Goal: Task Accomplishment & Management: Manage account settings

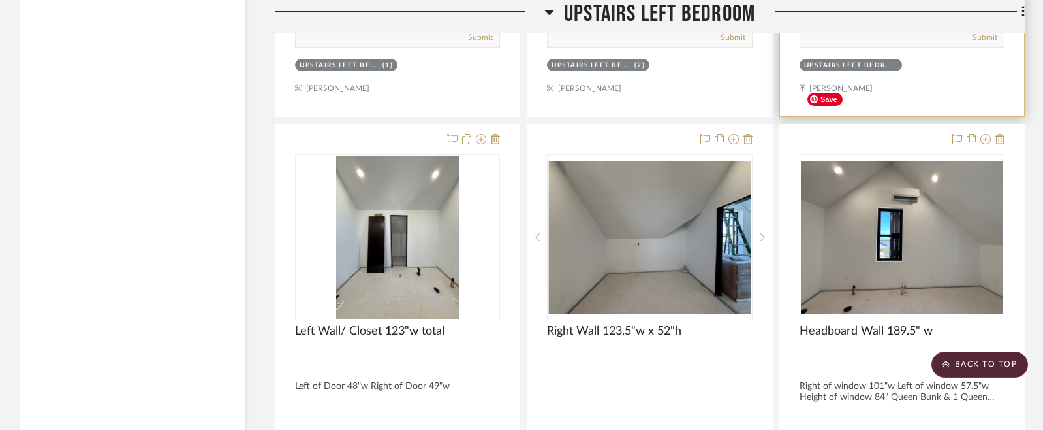
scroll to position [37631, 0]
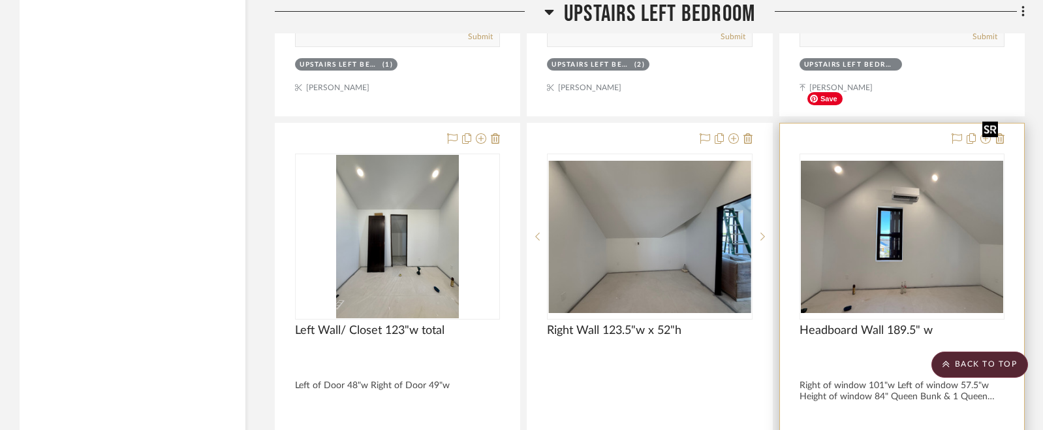
click at [917, 223] on img "0" at bounding box center [902, 237] width 202 height 152
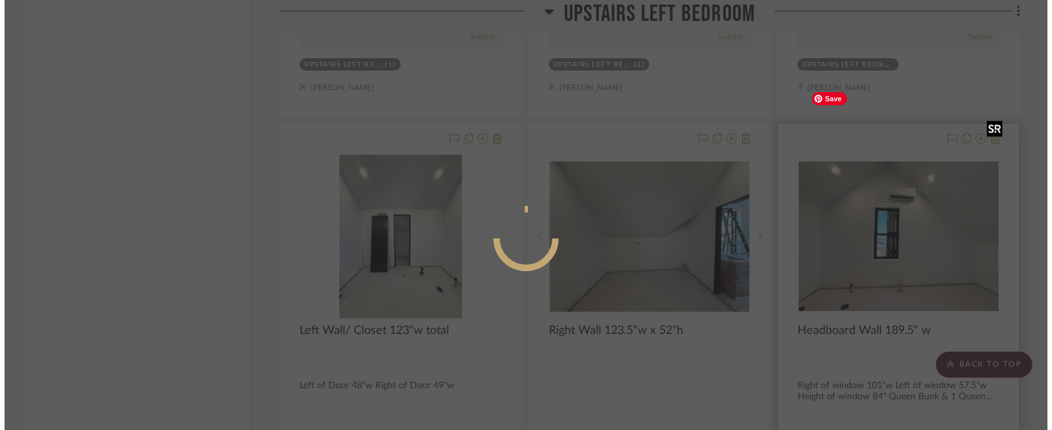
scroll to position [0, 0]
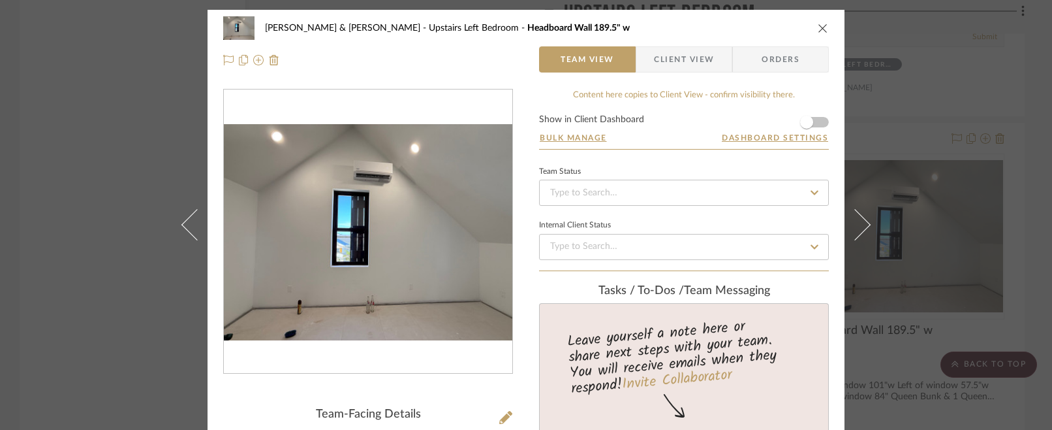
click at [818, 27] on icon "close" at bounding box center [823, 28] width 10 height 10
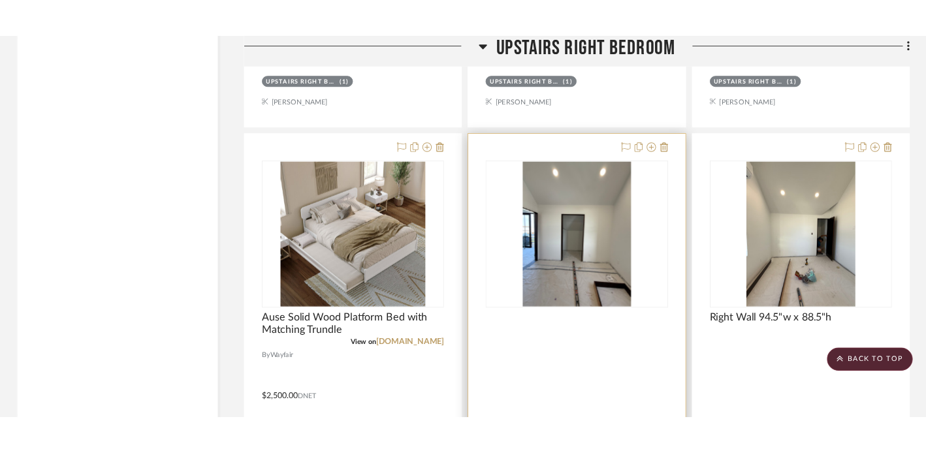
scroll to position [43084, 0]
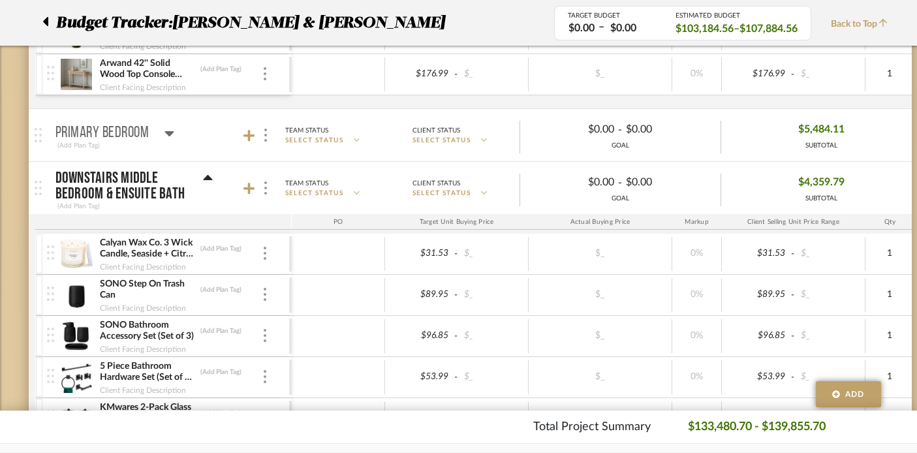
scroll to position [484, 0]
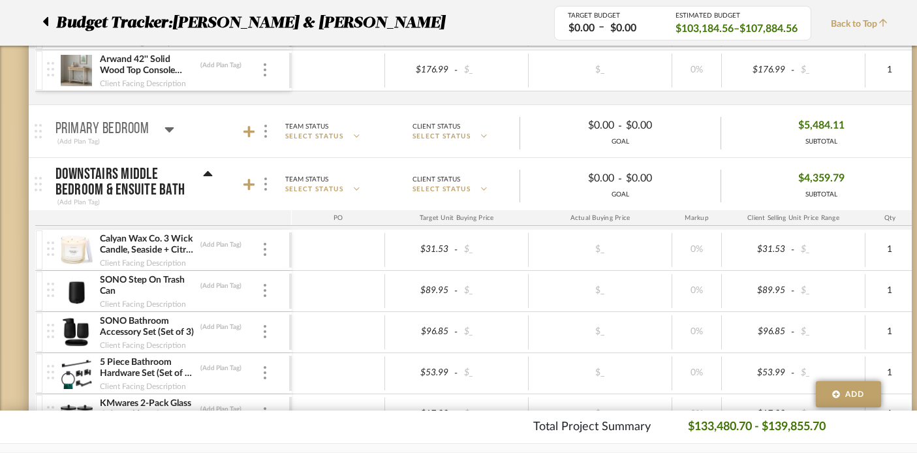
click at [169, 128] on icon at bounding box center [169, 129] width 9 height 5
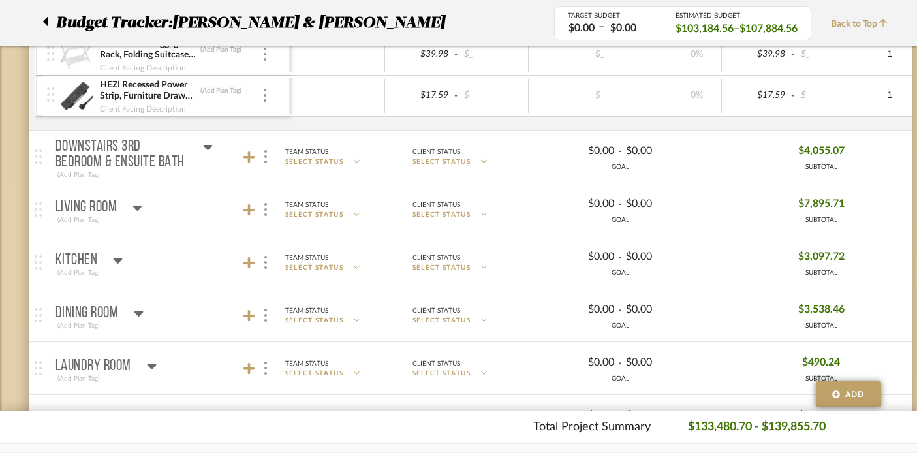
scroll to position [2709, 0]
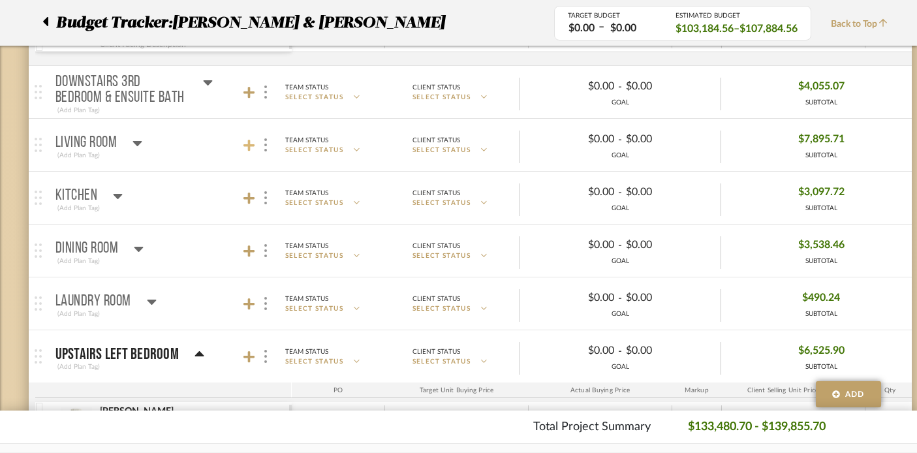
click at [244, 141] on icon at bounding box center [250, 145] width 12 height 13
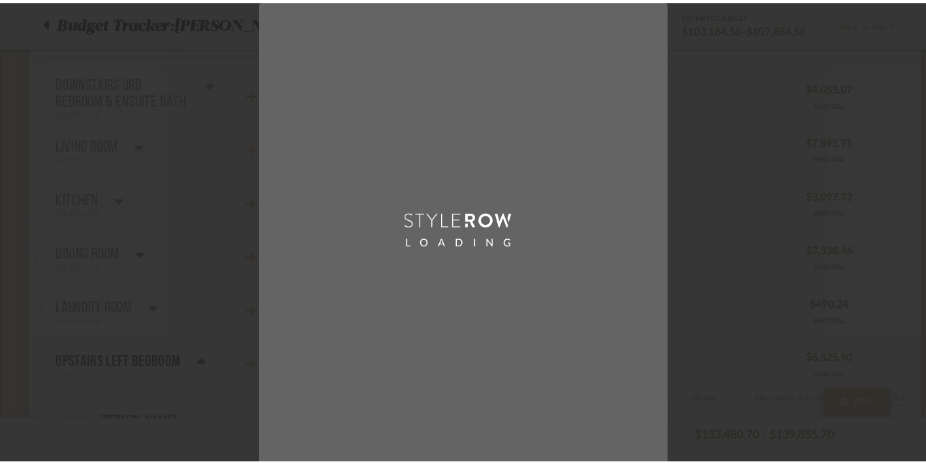
scroll to position [0, 0]
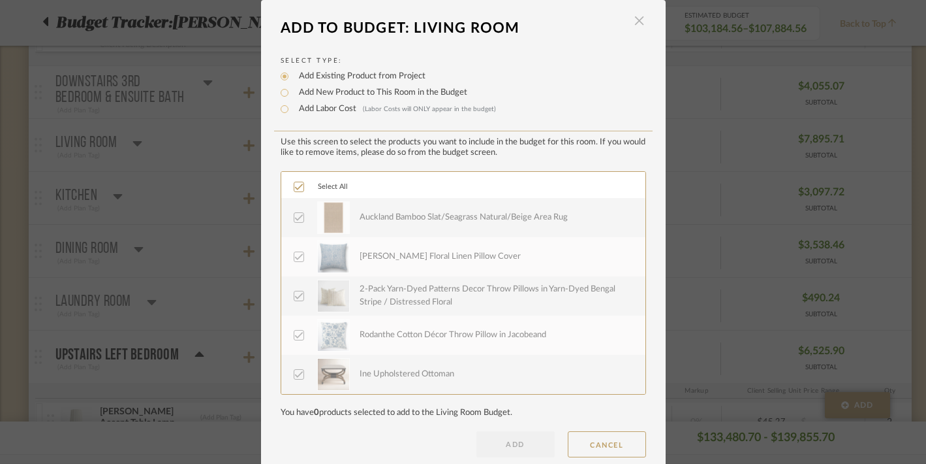
click at [635, 22] on span "button" at bounding box center [640, 21] width 26 height 26
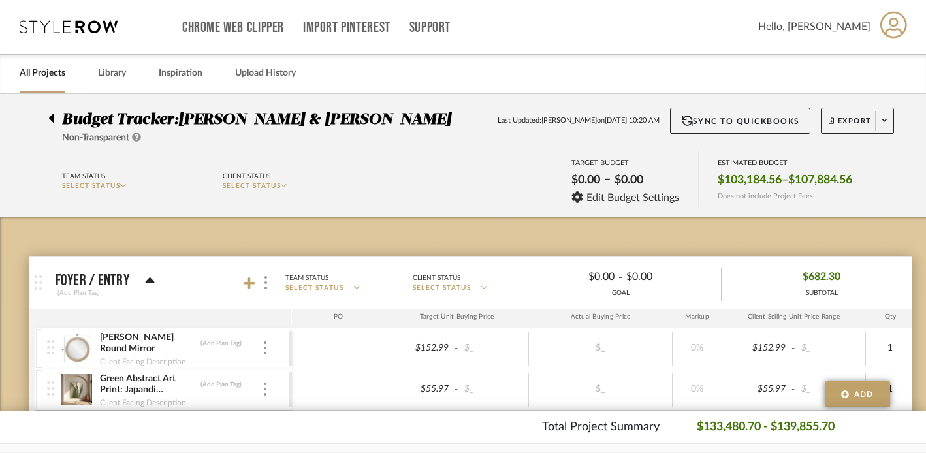
click at [150, 278] on icon at bounding box center [149, 279] width 9 height 5
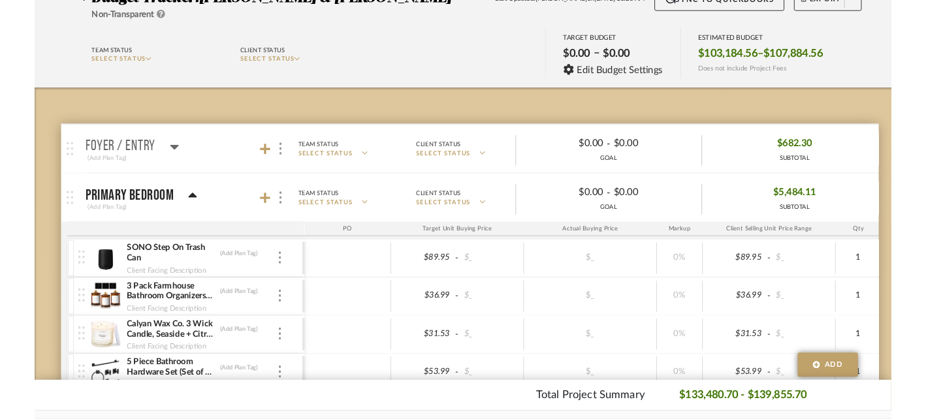
scroll to position [152, 0]
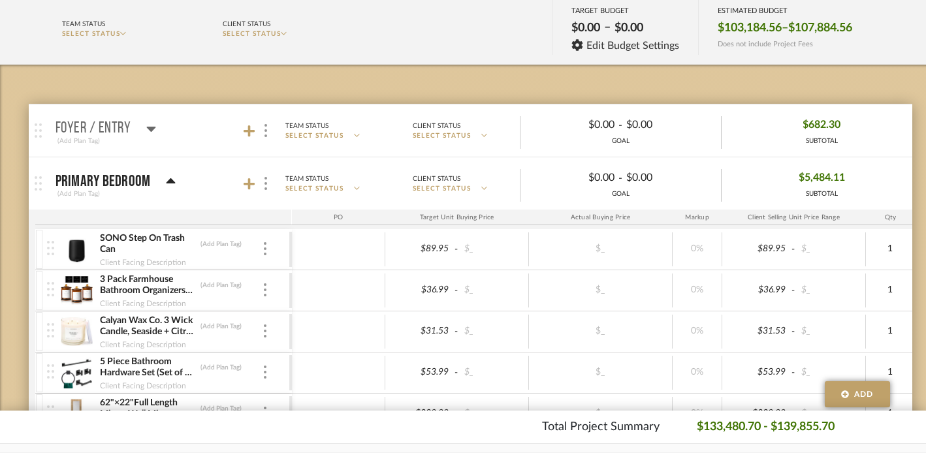
click at [169, 182] on icon at bounding box center [170, 180] width 9 height 5
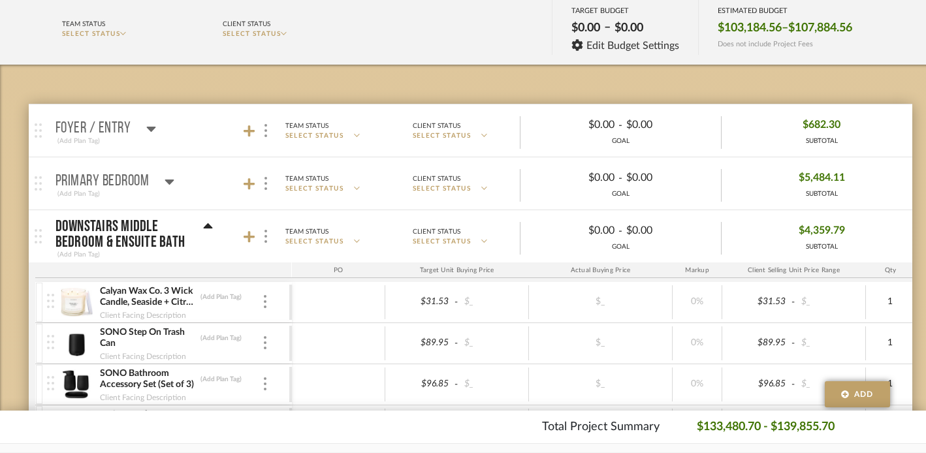
click at [206, 224] on icon at bounding box center [207, 225] width 9 height 5
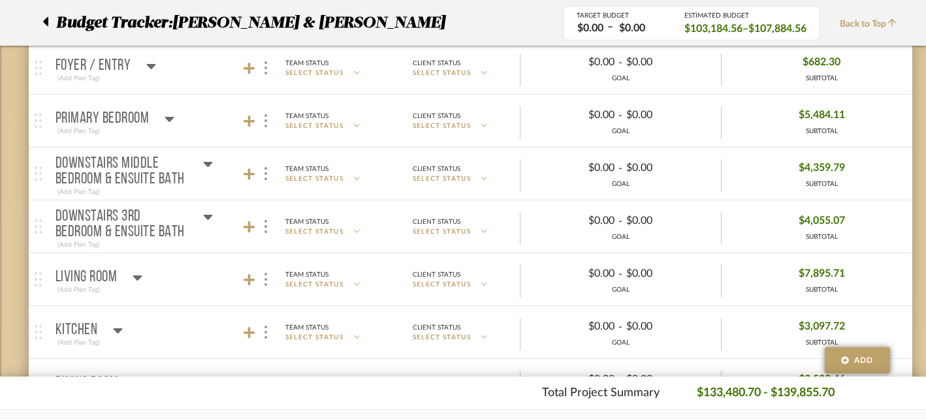
scroll to position [210, 0]
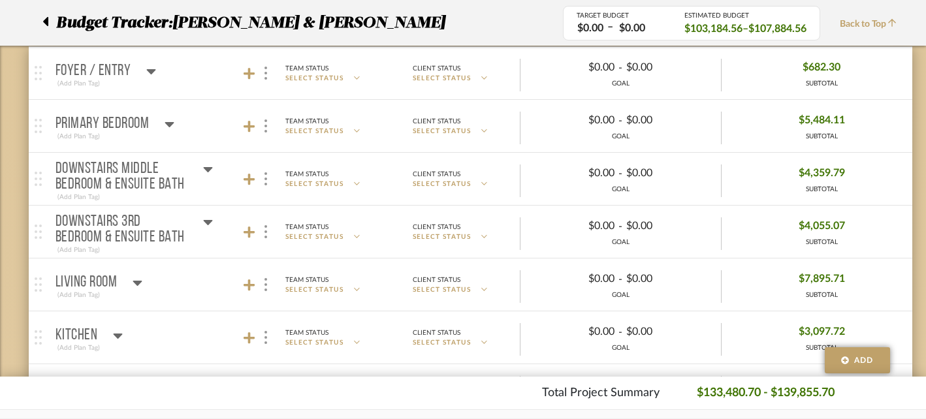
click at [150, 69] on icon at bounding box center [151, 71] width 9 height 5
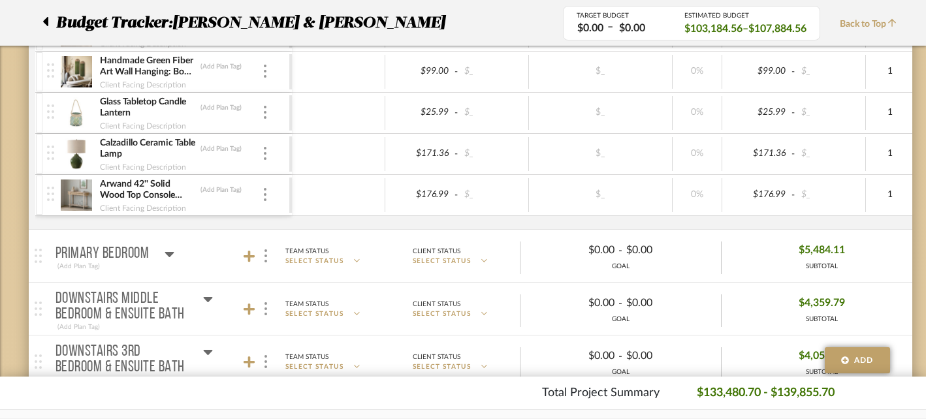
scroll to position [366, 0]
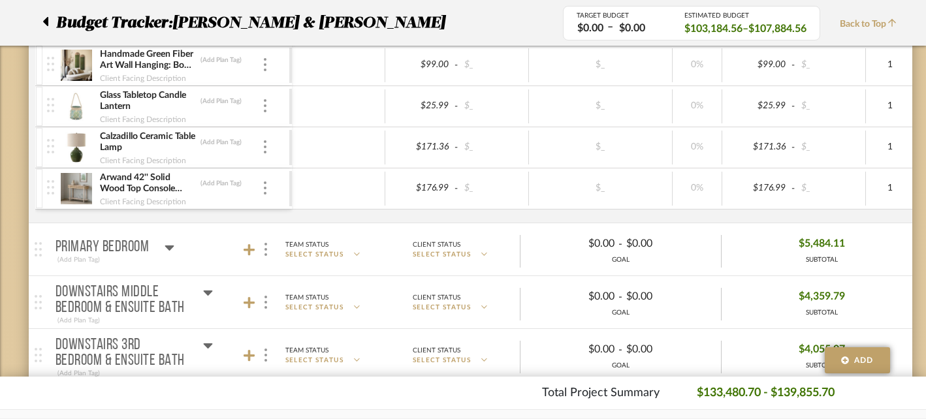
click at [171, 242] on icon at bounding box center [170, 248] width 10 height 16
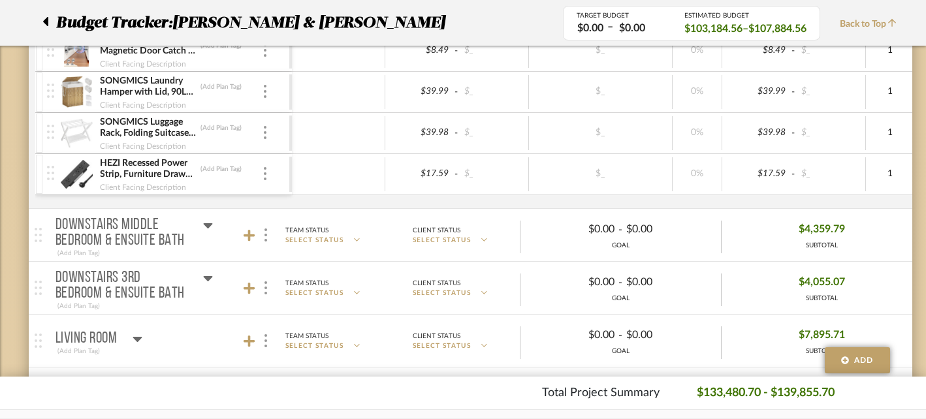
scroll to position [1459, 0]
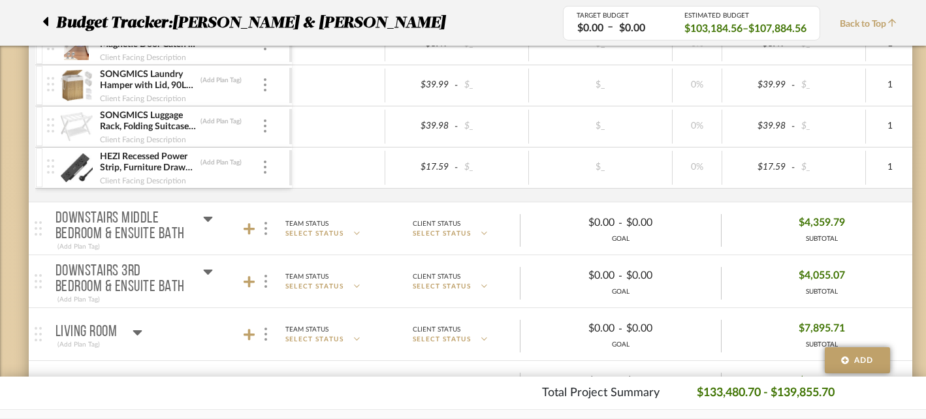
click at [208, 213] on icon at bounding box center [208, 219] width 10 height 16
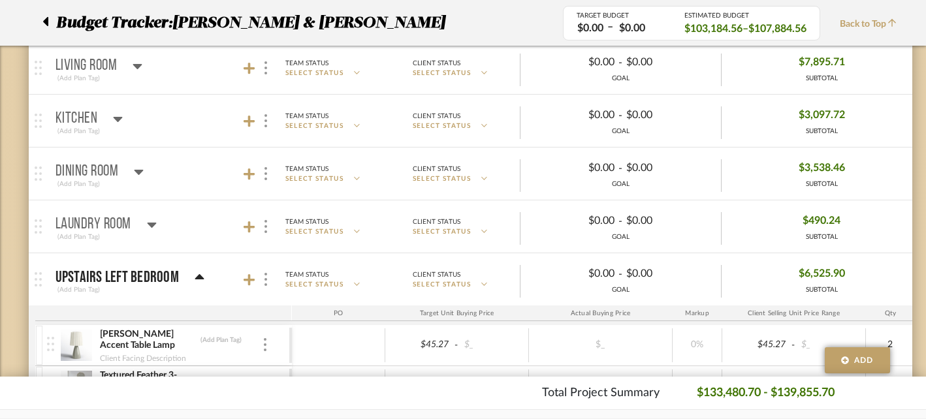
scroll to position [2793, 0]
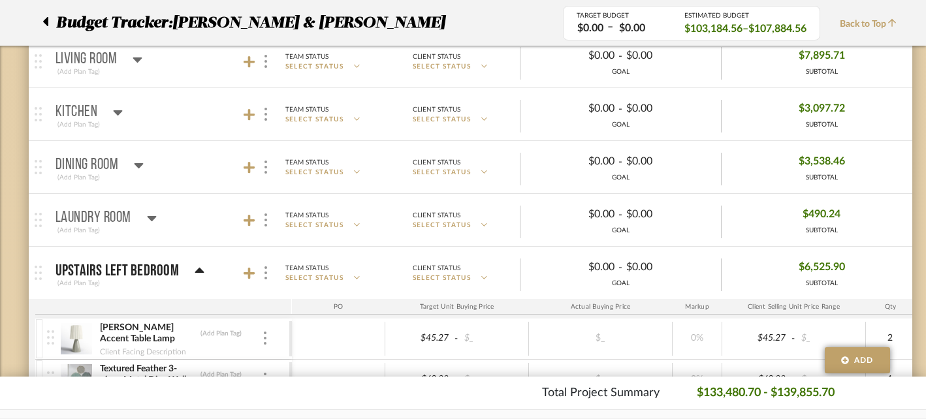
click at [196, 263] on icon at bounding box center [200, 271] width 10 height 16
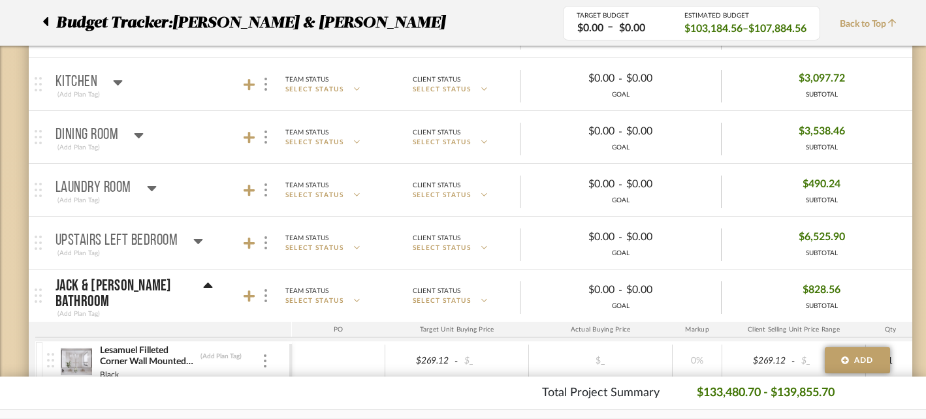
scroll to position [2842, 0]
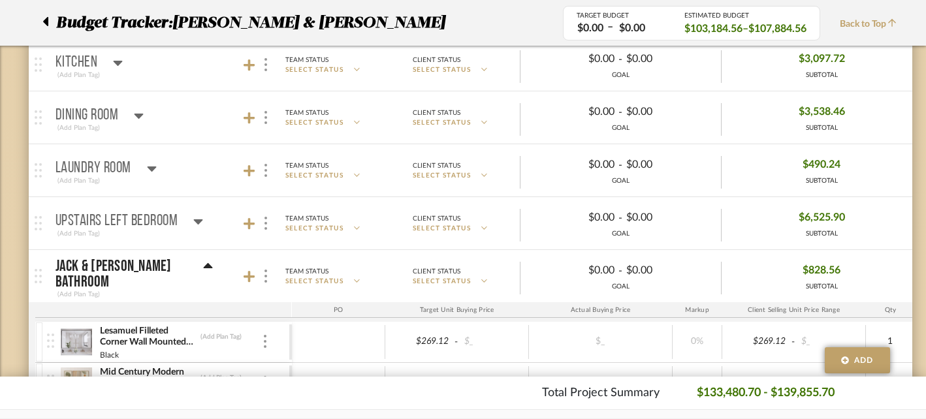
click at [203, 270] on icon at bounding box center [208, 267] width 10 height 16
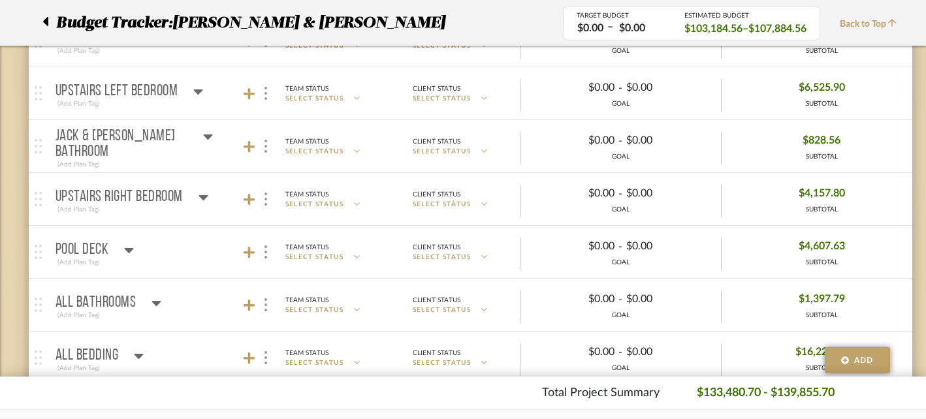
scroll to position [2982, 0]
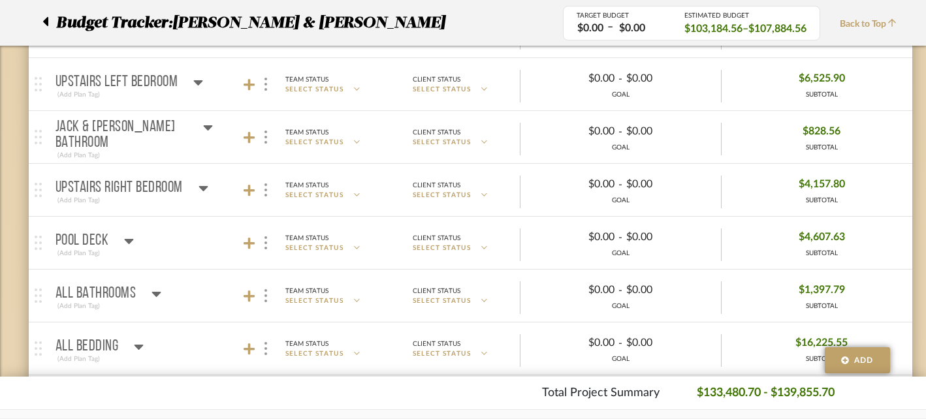
click at [131, 238] on icon at bounding box center [129, 241] width 10 height 16
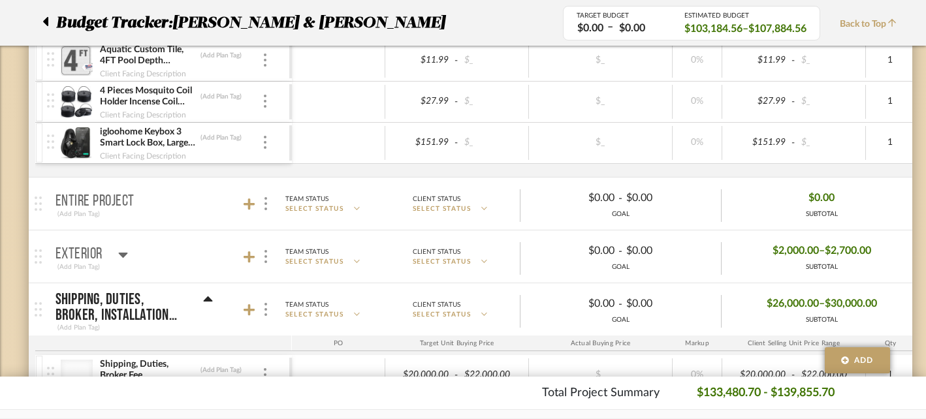
scroll to position [3915, 0]
click at [118, 248] on icon at bounding box center [123, 254] width 10 height 16
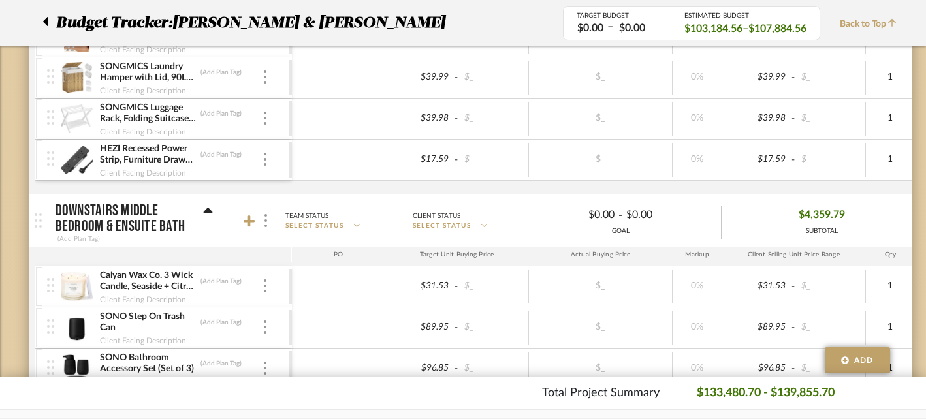
scroll to position [1466, 0]
click at [204, 210] on icon at bounding box center [208, 212] width 10 height 16
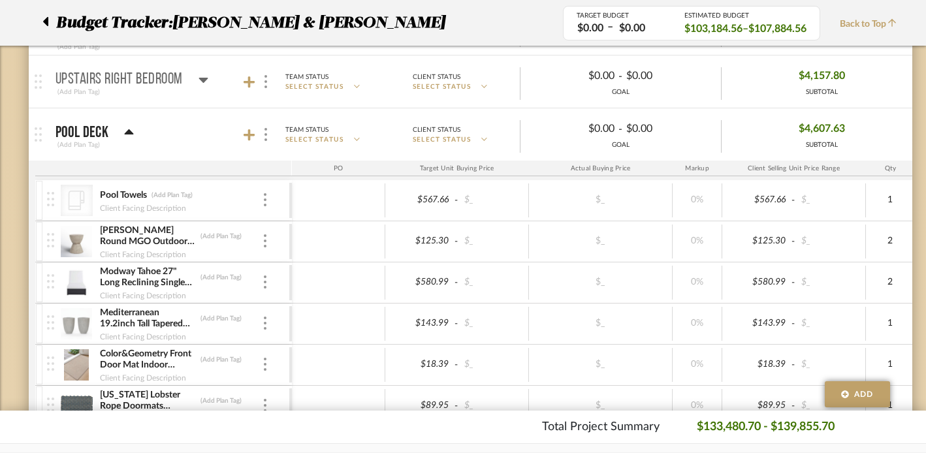
scroll to position [2034, 0]
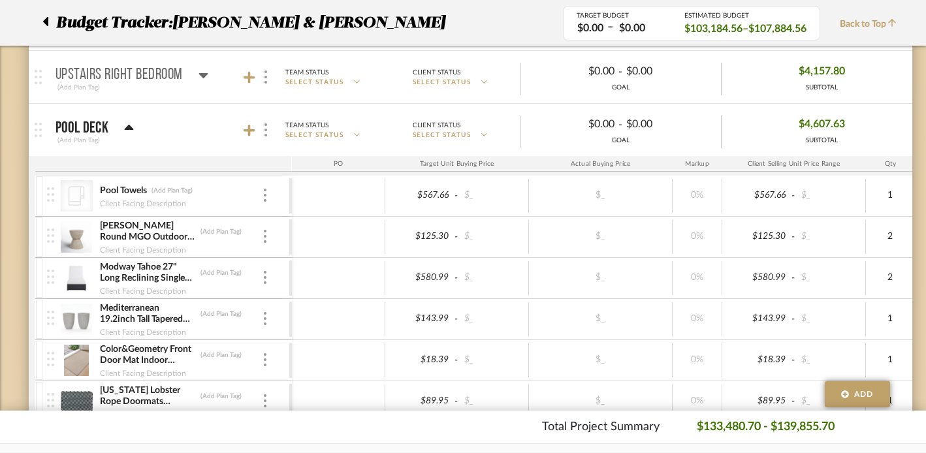
click at [131, 124] on icon at bounding box center [129, 128] width 10 height 16
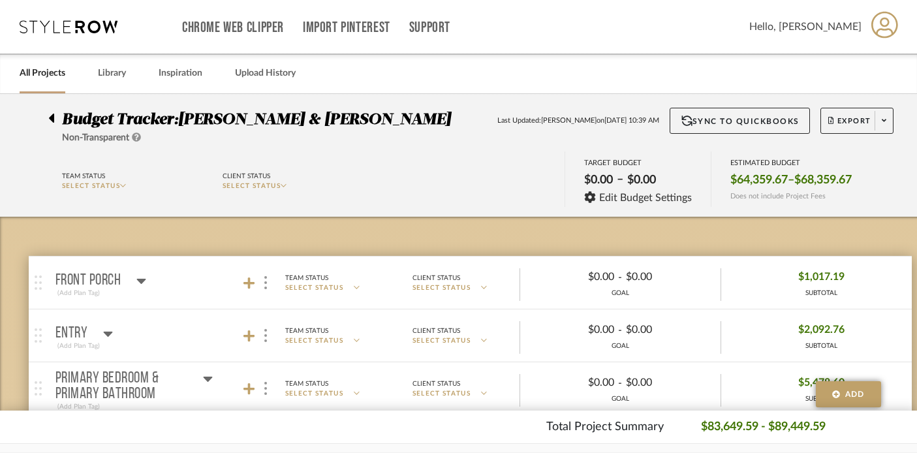
click at [52, 116] on icon at bounding box center [51, 118] width 5 height 9
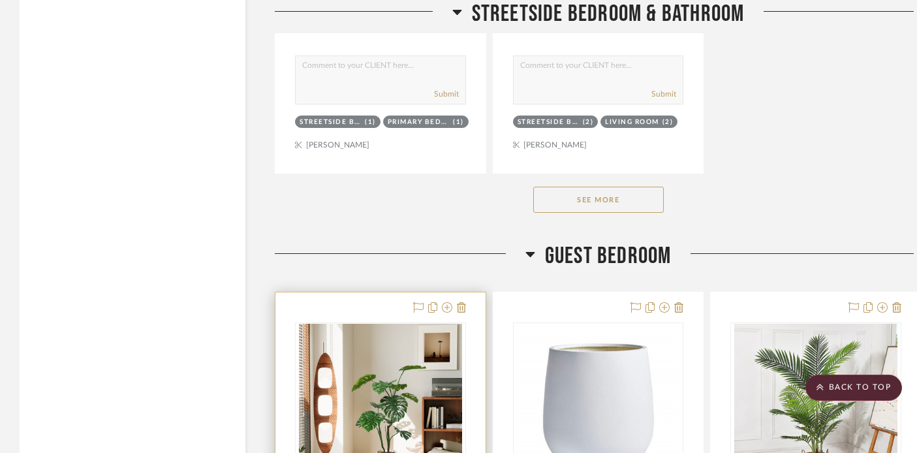
scroll to position [6899, 0]
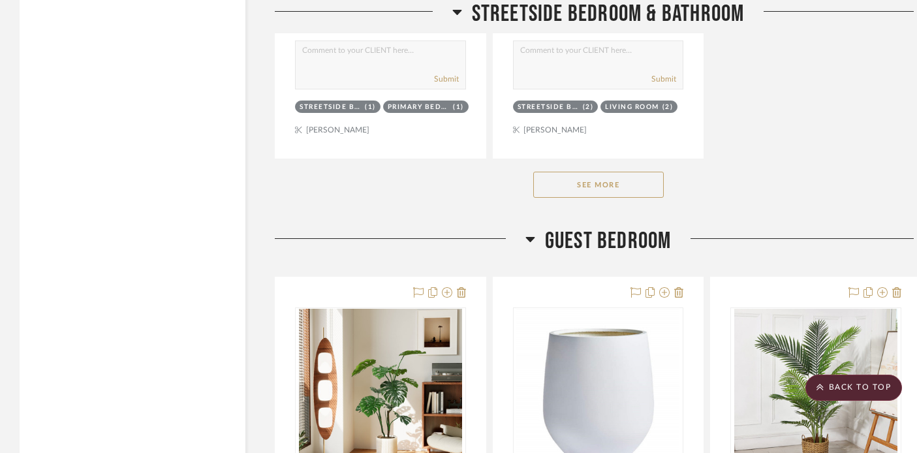
click at [550, 181] on button "See More" at bounding box center [598, 185] width 131 height 26
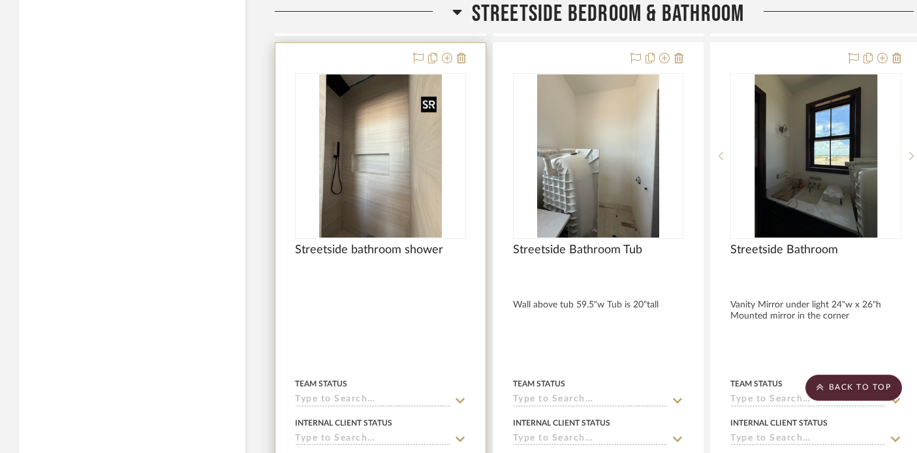
scroll to position [12814, 0]
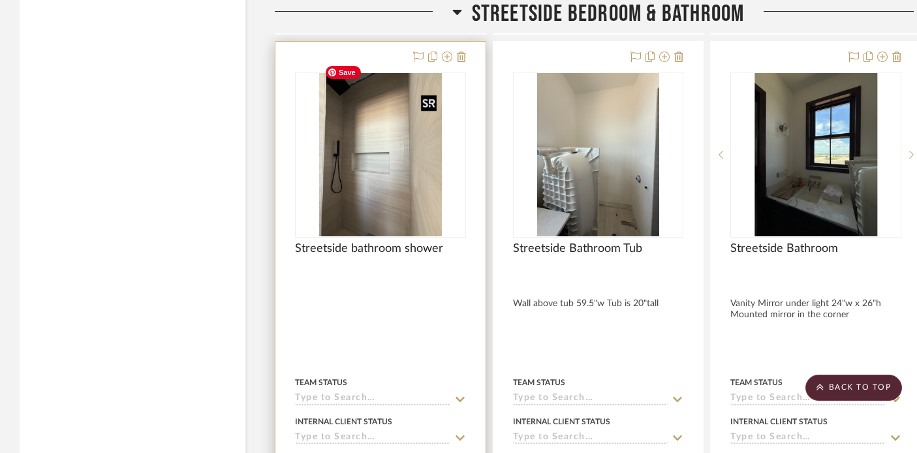
click at [371, 172] on img "0" at bounding box center [380, 154] width 123 height 163
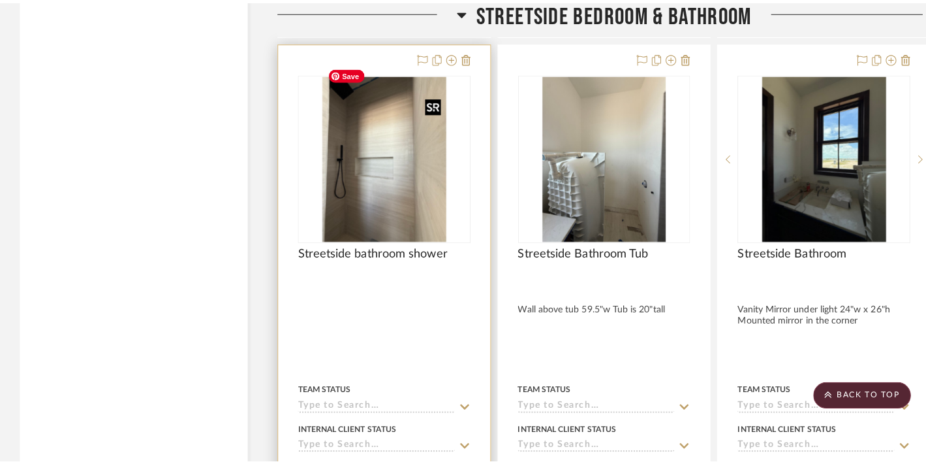
scroll to position [0, 0]
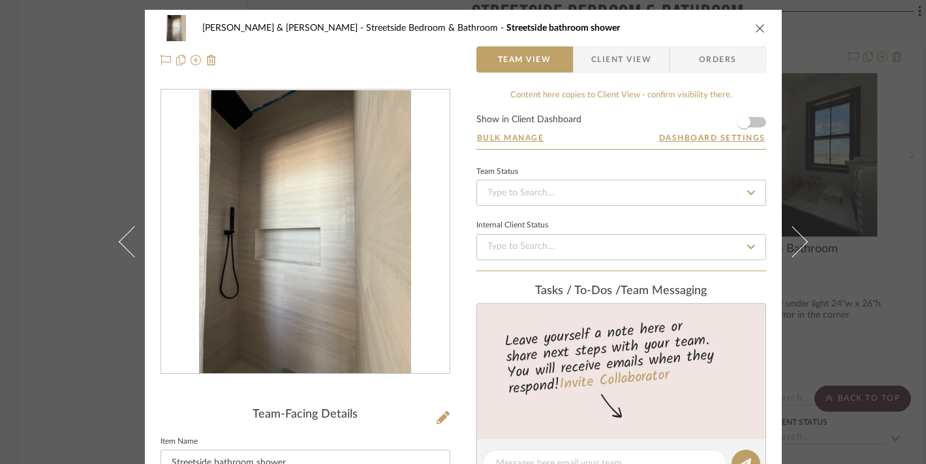
click at [759, 28] on icon "close" at bounding box center [760, 28] width 10 height 10
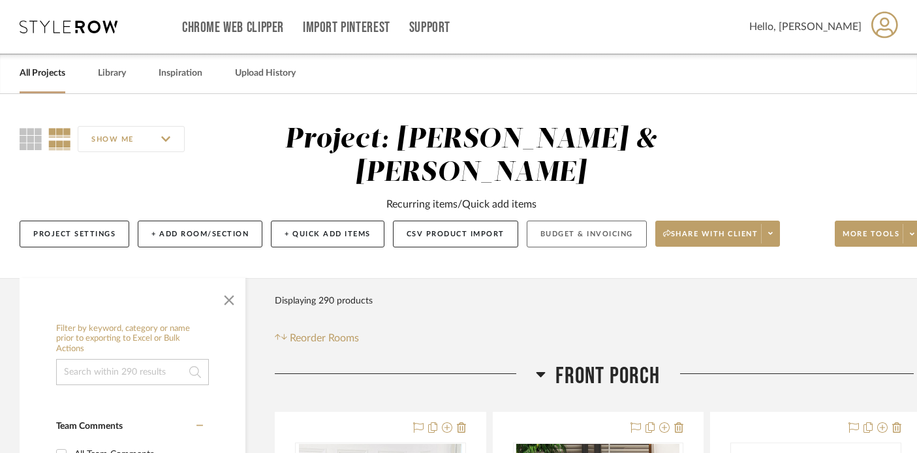
click at [586, 236] on button "Budget & Invoicing" at bounding box center [587, 234] width 120 height 27
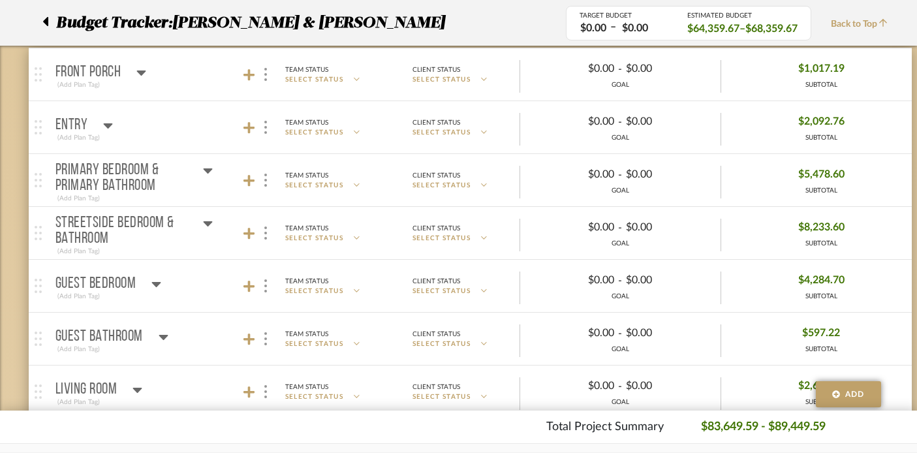
scroll to position [183, 0]
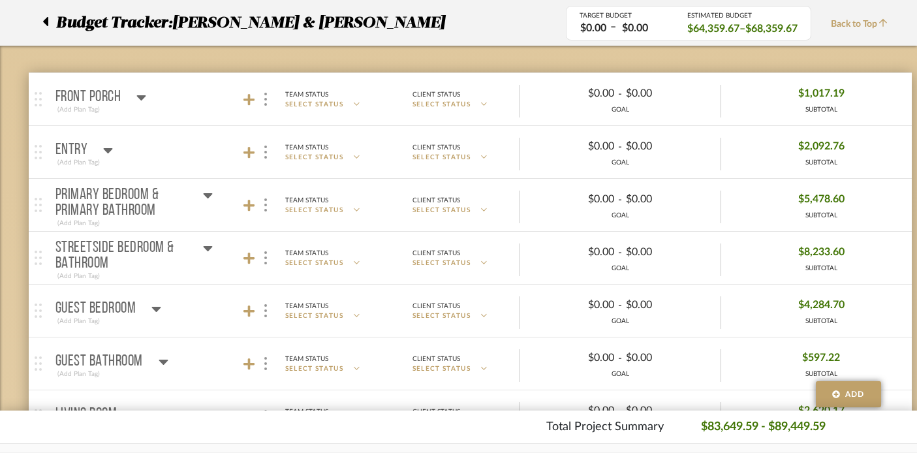
click at [142, 97] on icon at bounding box center [141, 97] width 9 height 5
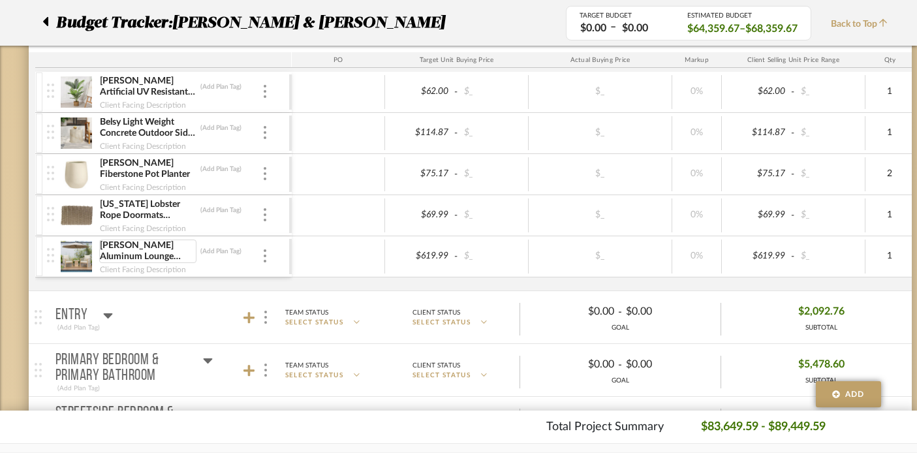
scroll to position [259, 0]
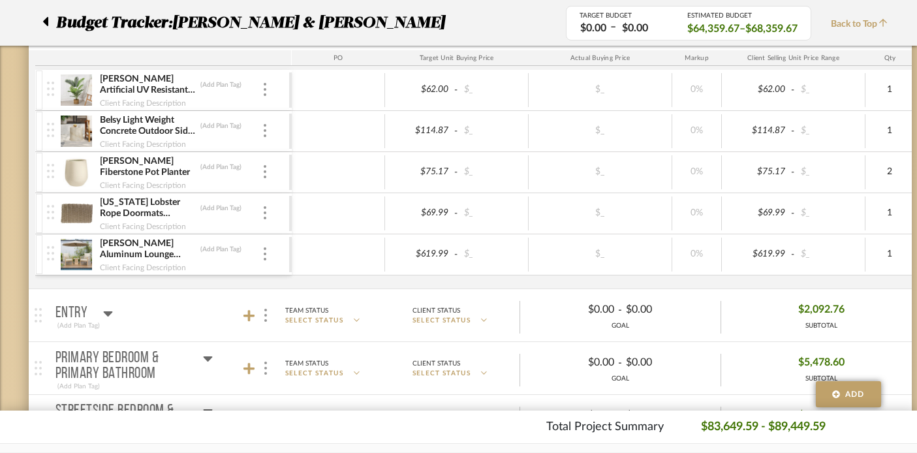
click at [105, 307] on icon at bounding box center [108, 314] width 10 height 16
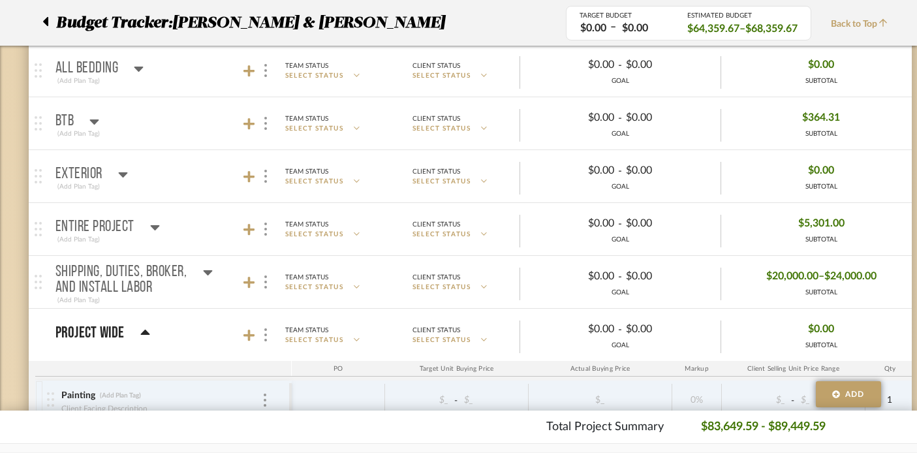
scroll to position [1882, 0]
click at [211, 268] on icon at bounding box center [208, 272] width 10 height 16
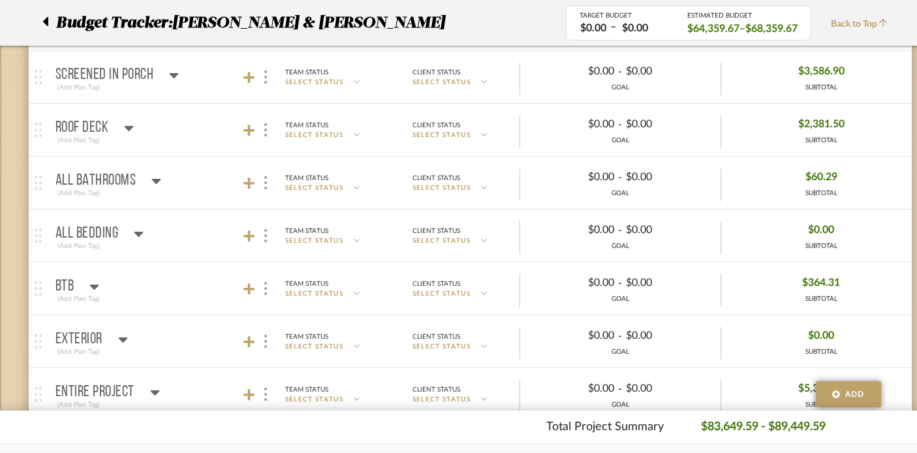
scroll to position [1714, 0]
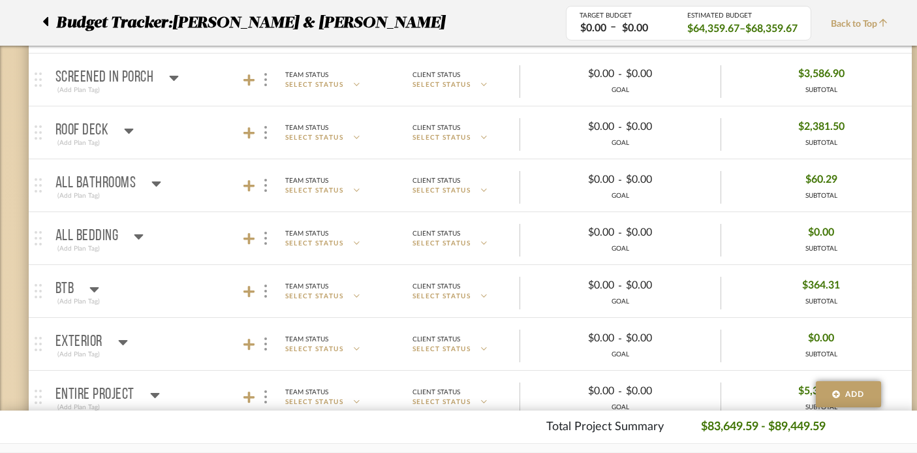
click at [134, 232] on icon at bounding box center [139, 236] width 10 height 16
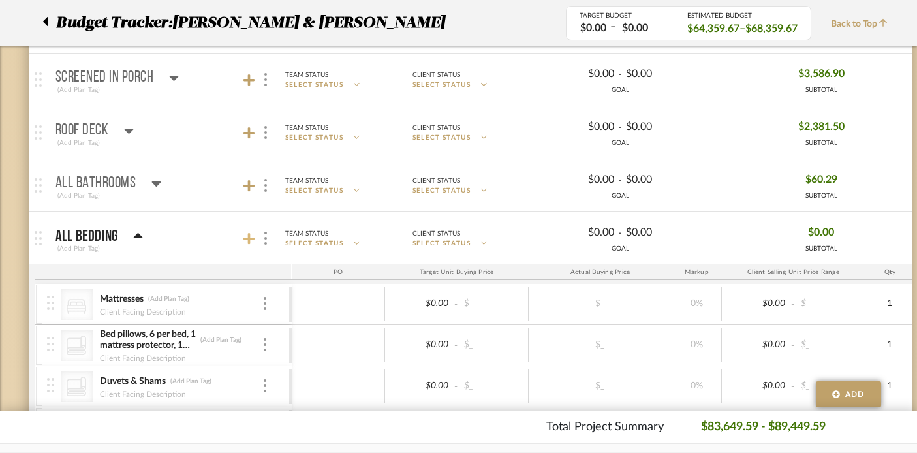
click at [247, 238] on icon at bounding box center [250, 239] width 12 height 12
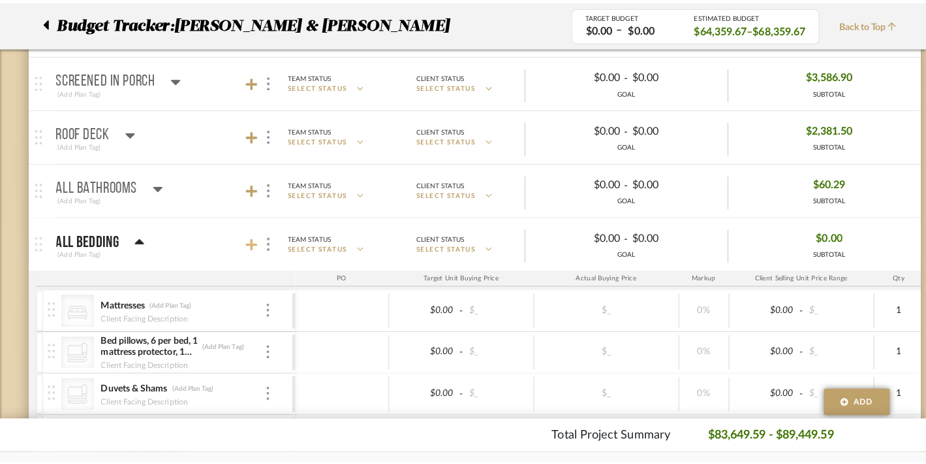
scroll to position [0, 0]
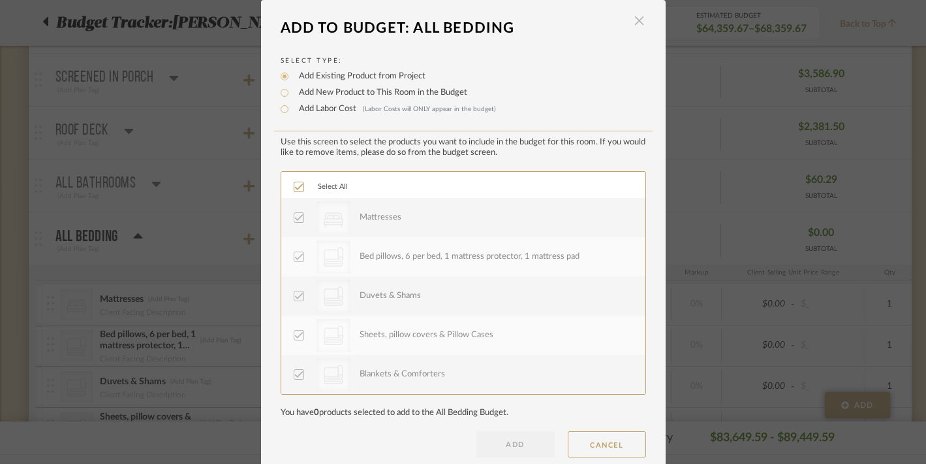
click at [635, 26] on span "button" at bounding box center [640, 21] width 26 height 26
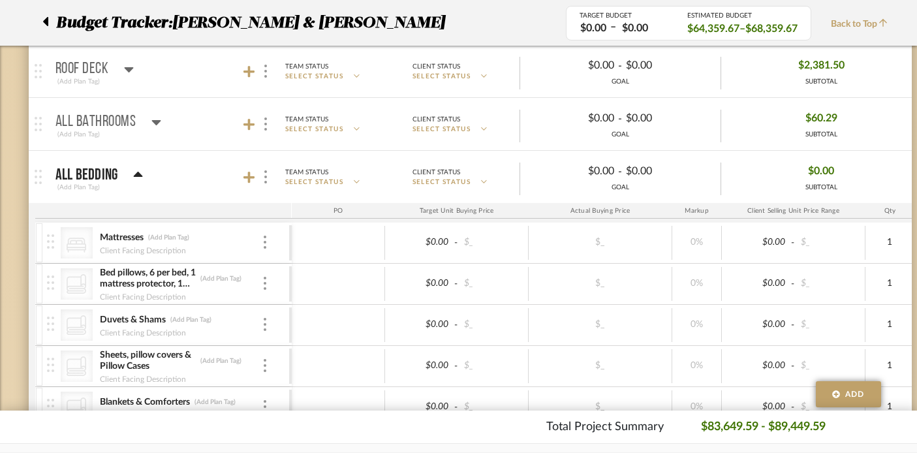
scroll to position [1853, 0]
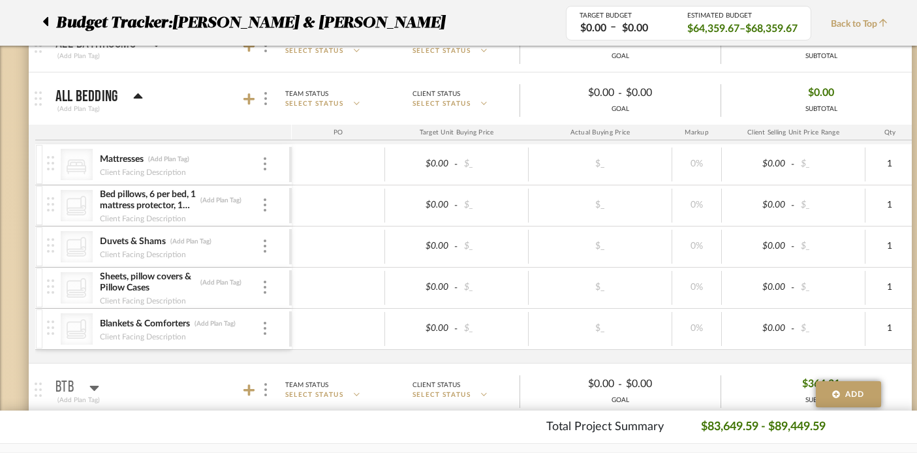
click at [139, 95] on icon at bounding box center [138, 95] width 9 height 5
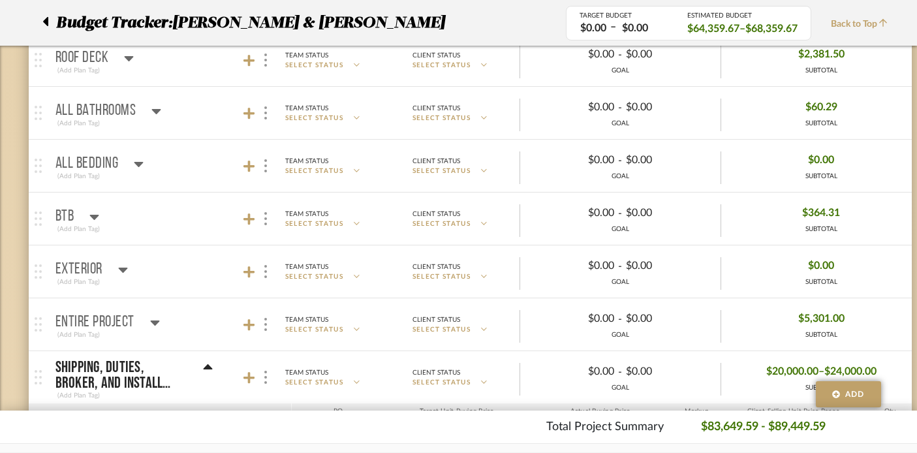
scroll to position [1737, 0]
